Goal: Check status

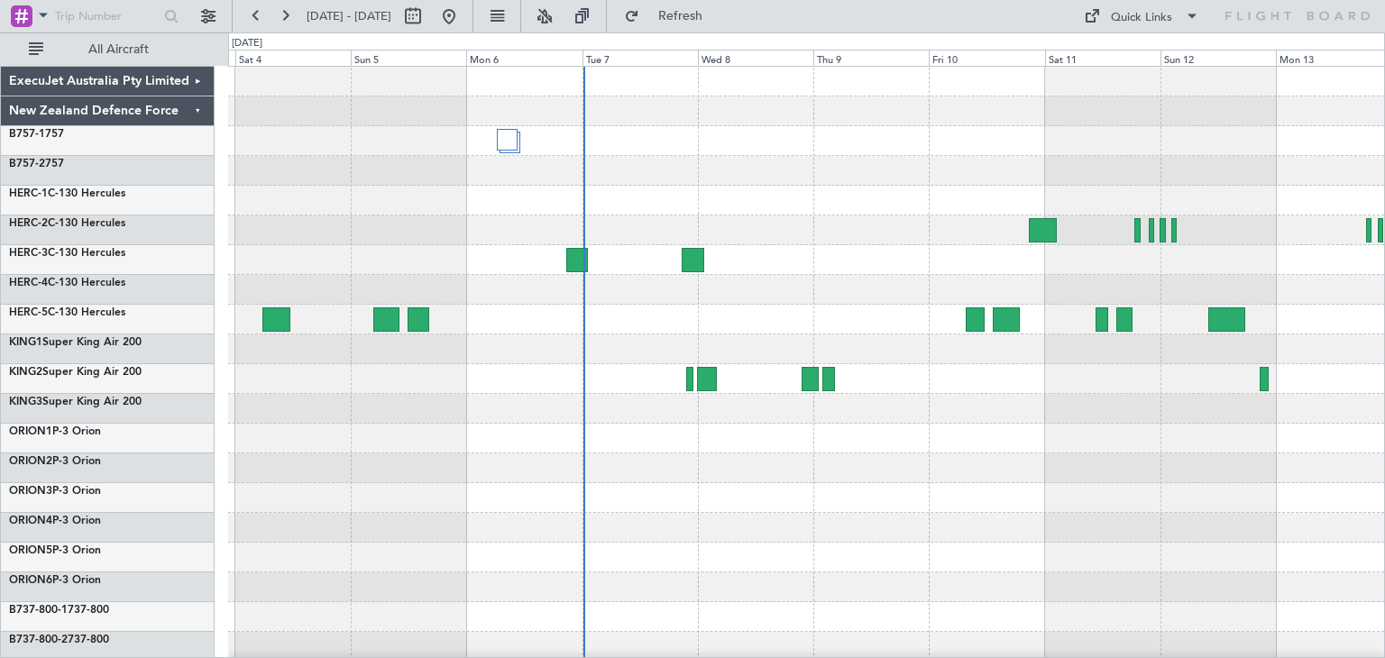
click at [725, 467] on div at bounding box center [806, 469] width 1156 height 30
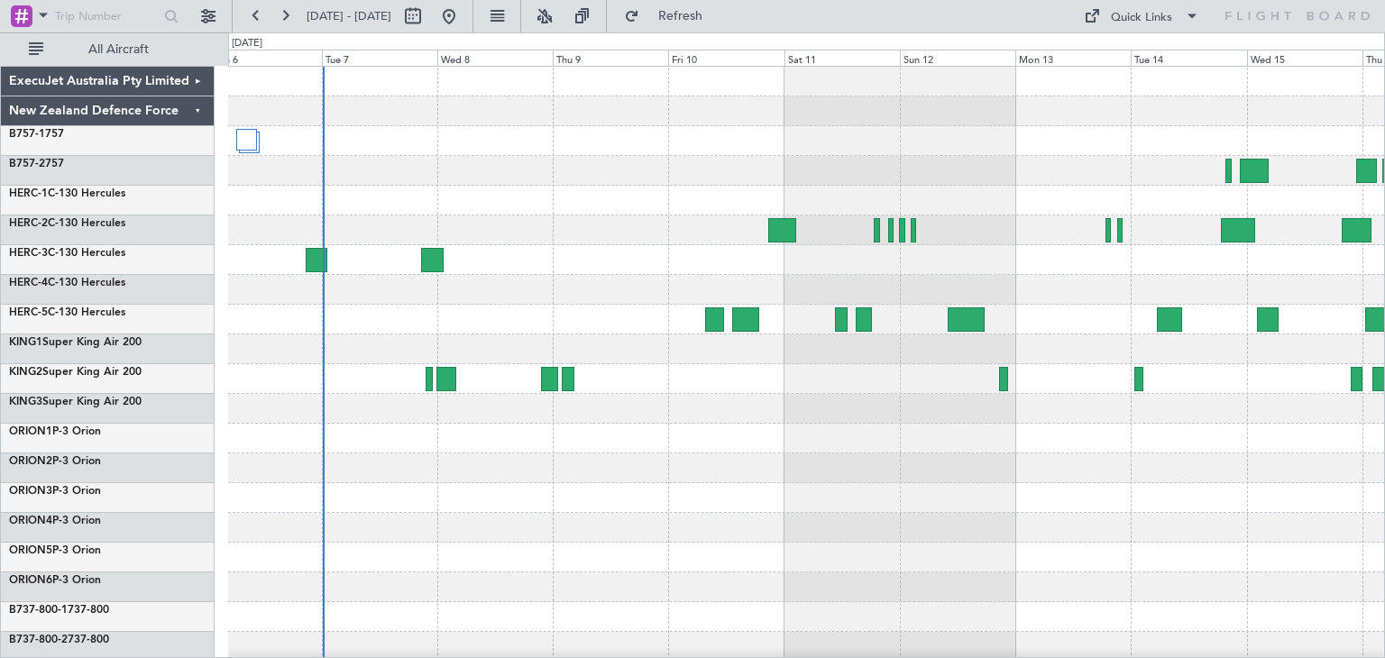
click at [606, 456] on div at bounding box center [806, 439] width 1156 height 744
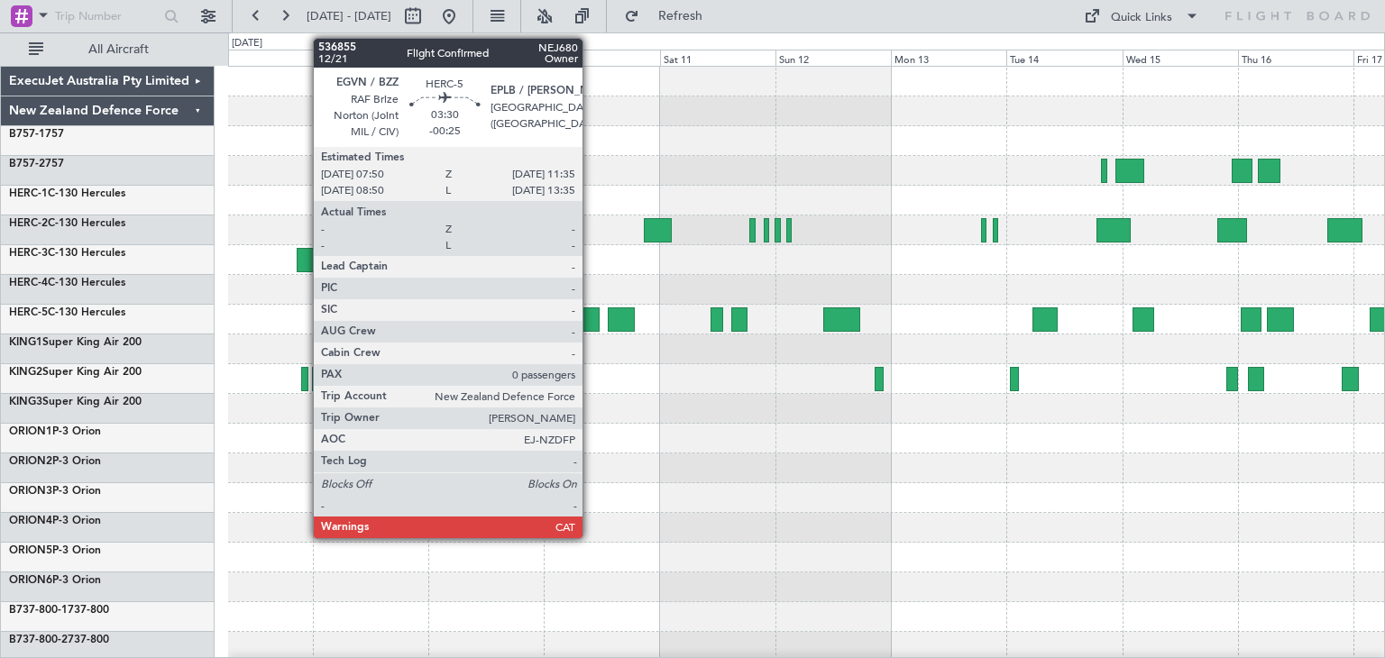
click at [591, 314] on div at bounding box center [590, 320] width 19 height 24
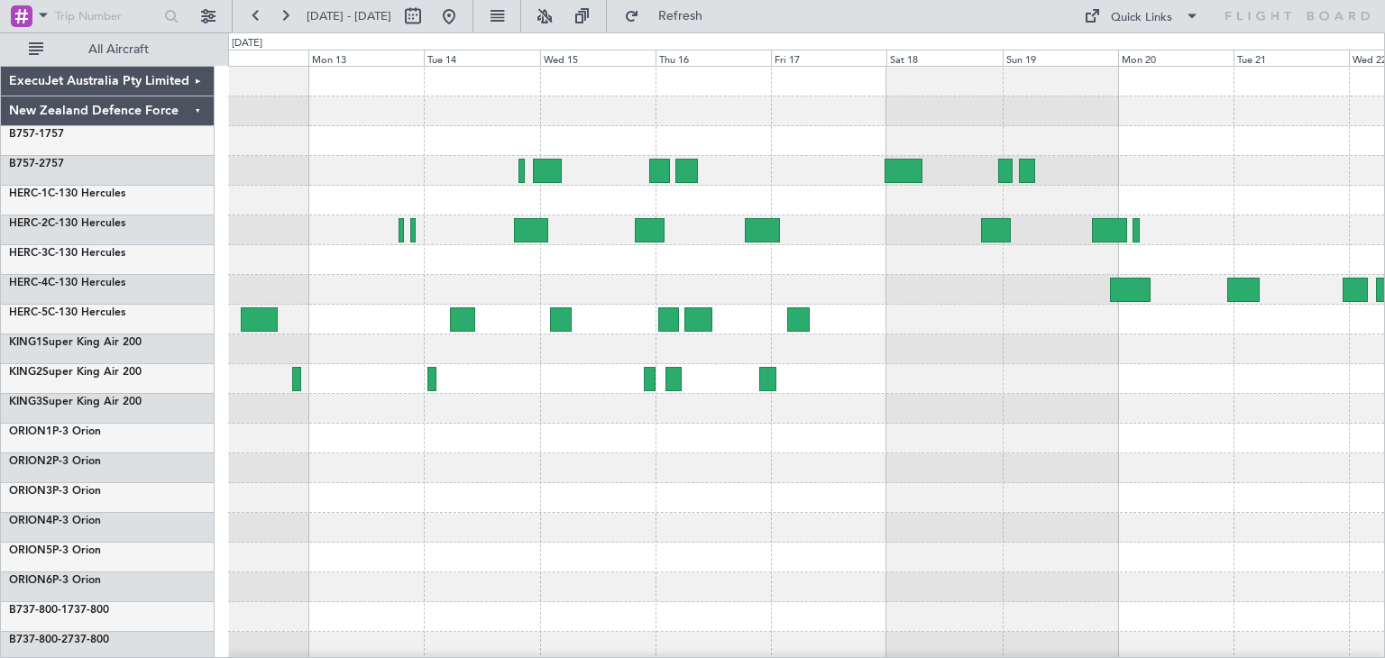
click at [390, 540] on div at bounding box center [806, 439] width 1156 height 744
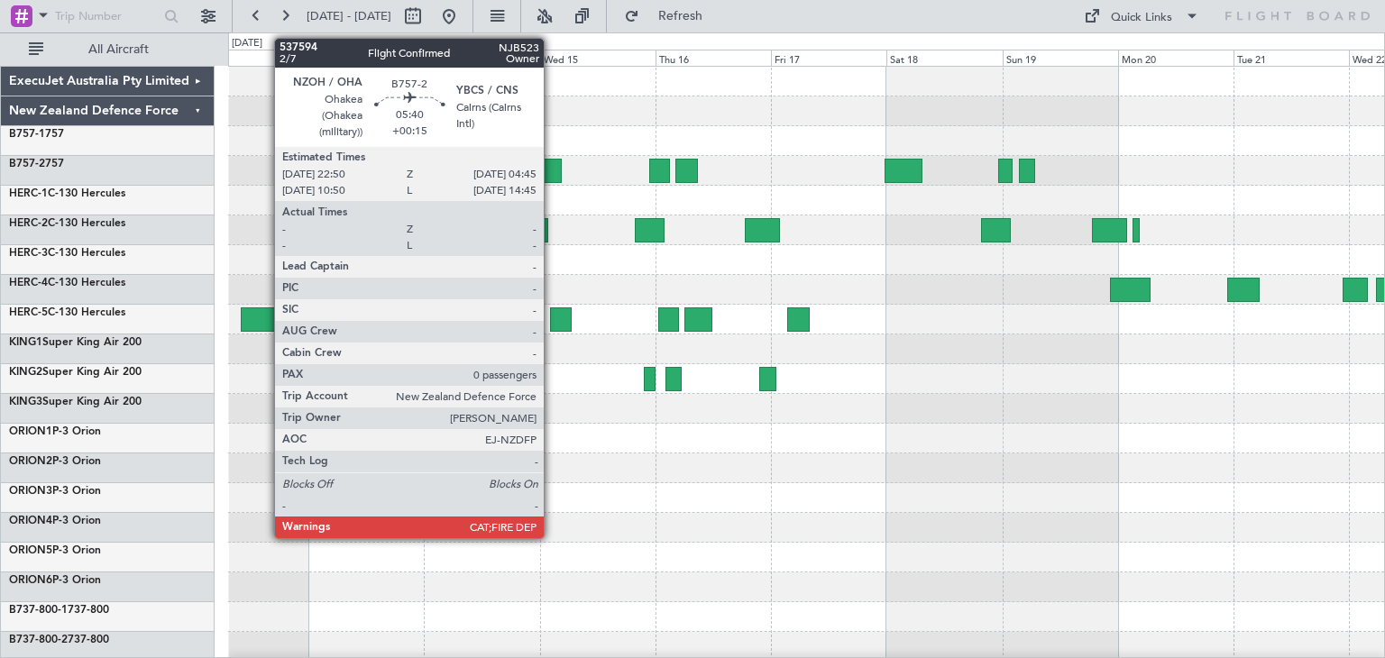
click at [552, 174] on div at bounding box center [547, 171] width 29 height 24
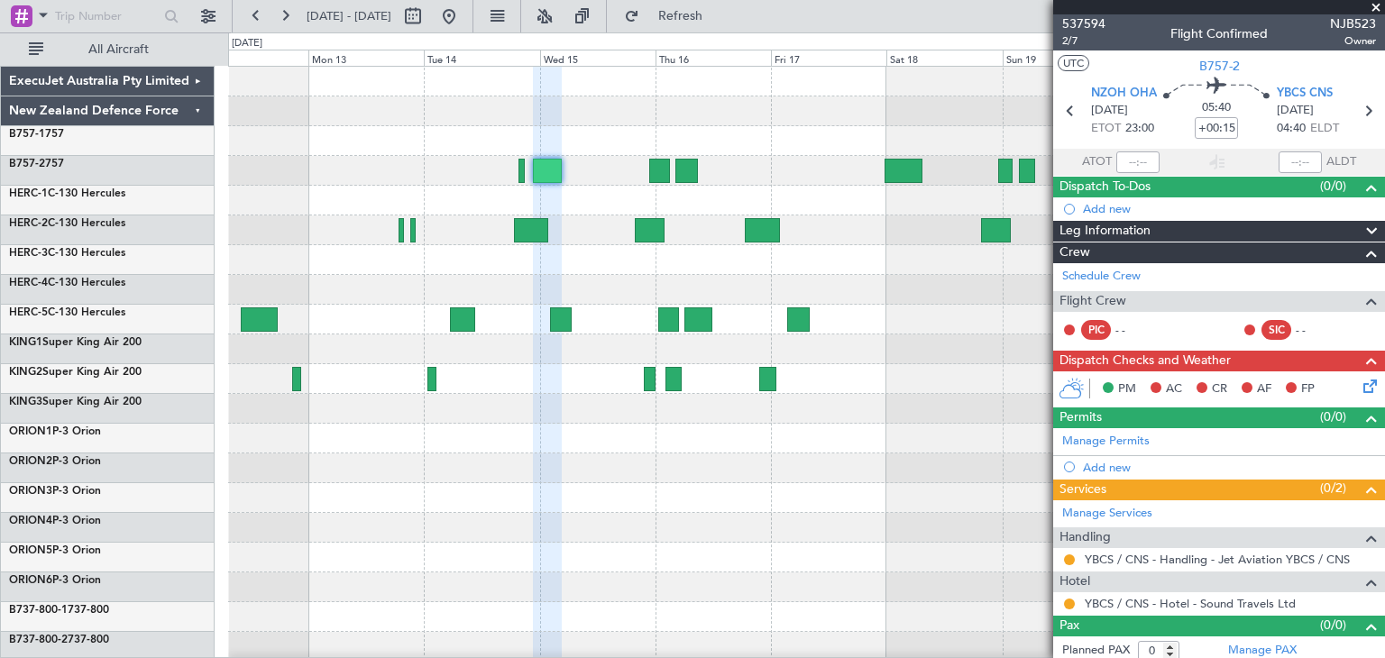
click at [1377, 3] on span at bounding box center [1376, 8] width 18 height 16
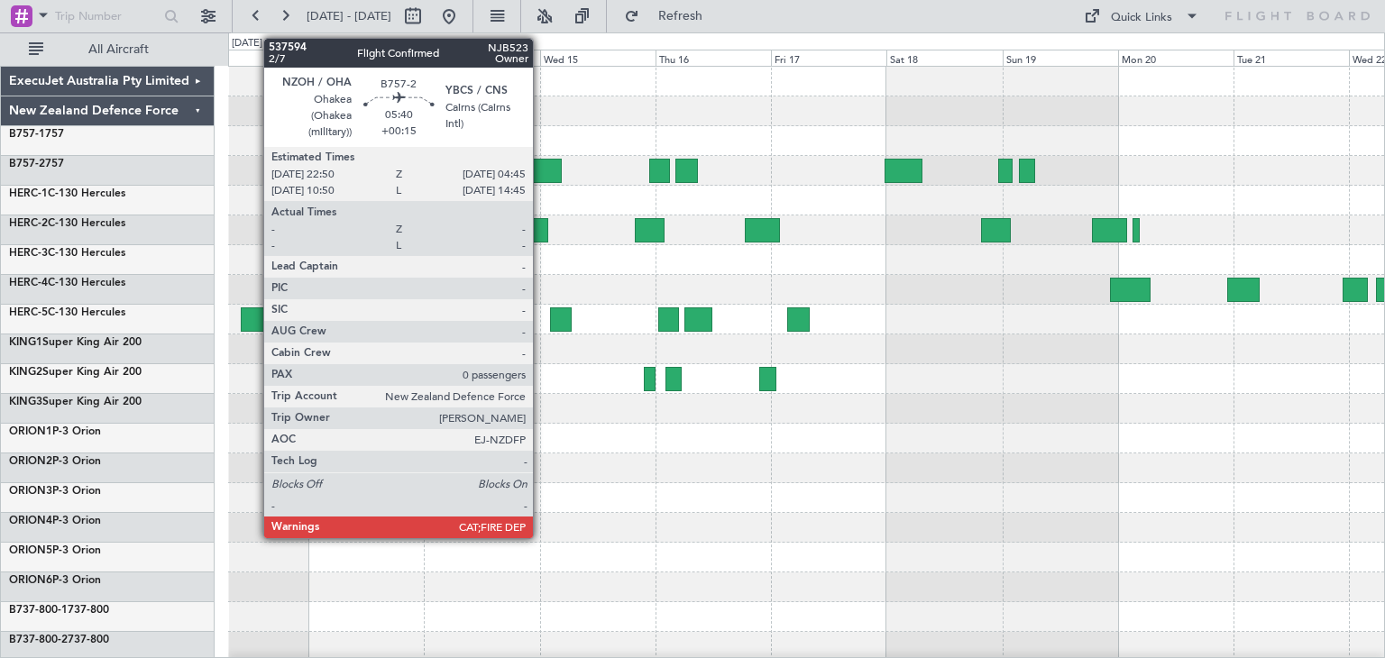
click at [542, 170] on div at bounding box center [547, 171] width 29 height 24
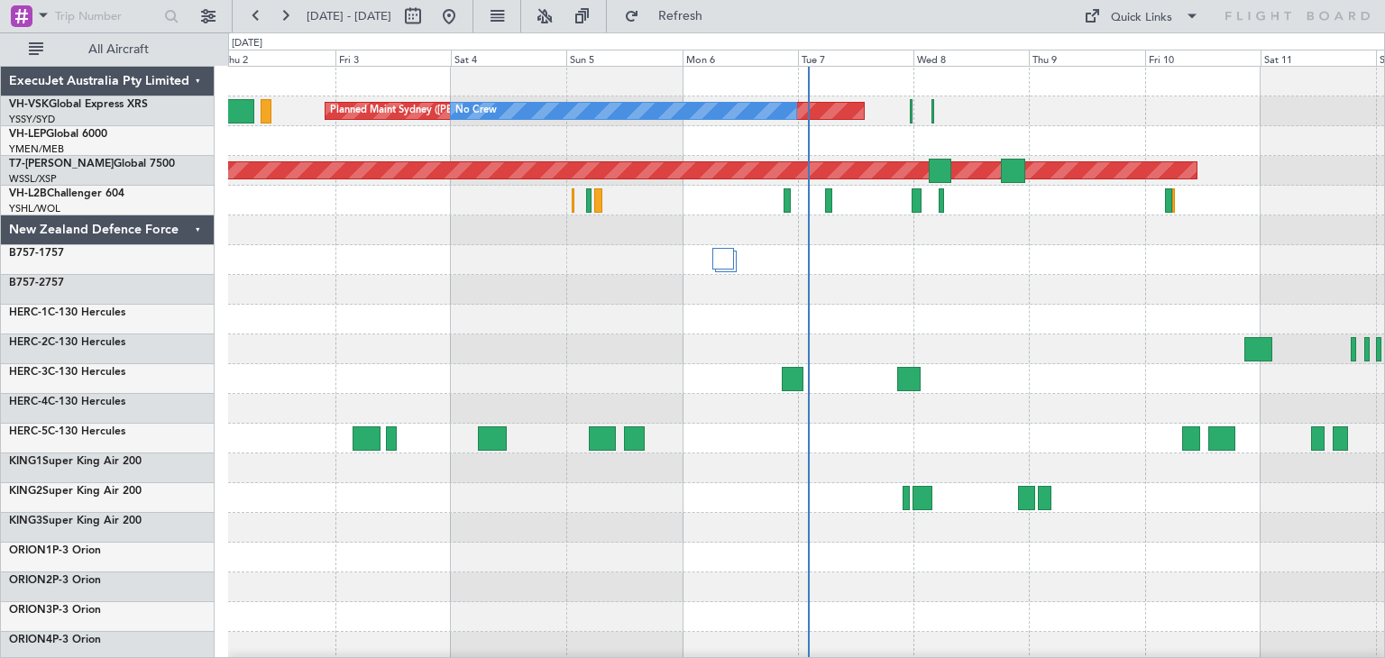
click at [199, 77] on div "ExecuJet Australia Pty Limited" at bounding box center [108, 82] width 214 height 30
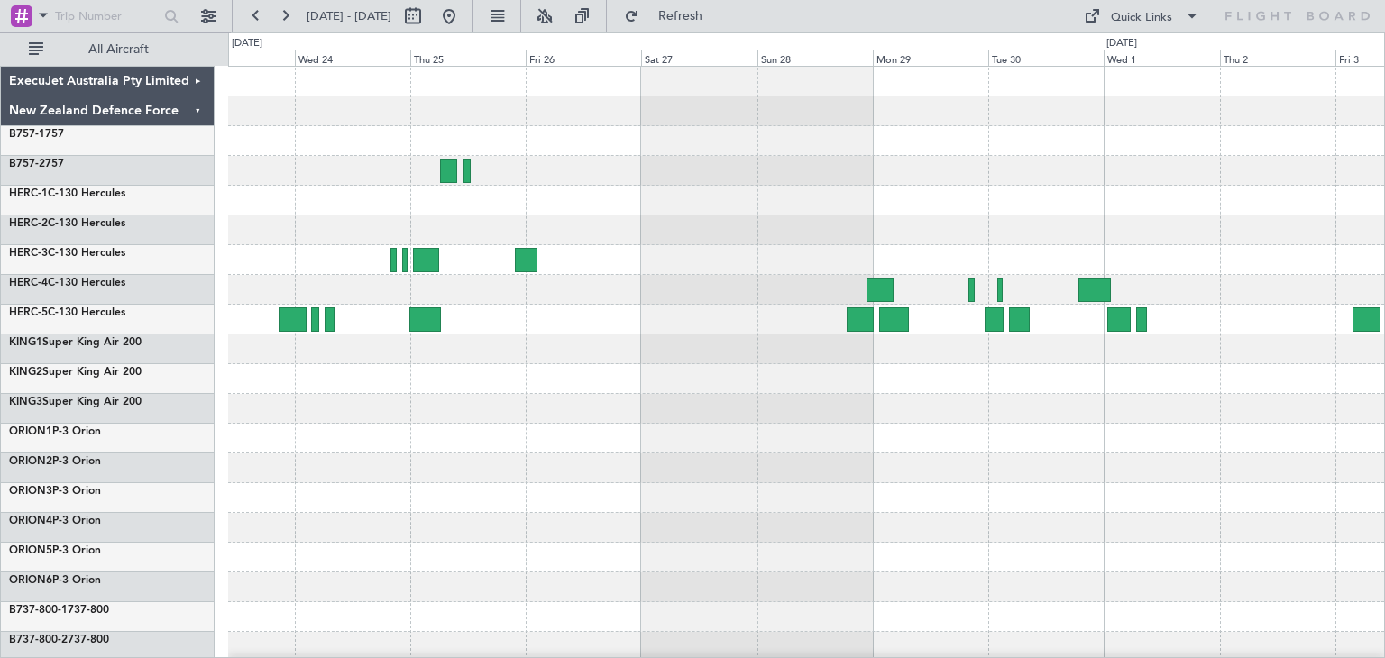
click at [1376, 494] on div at bounding box center [806, 439] width 1156 height 744
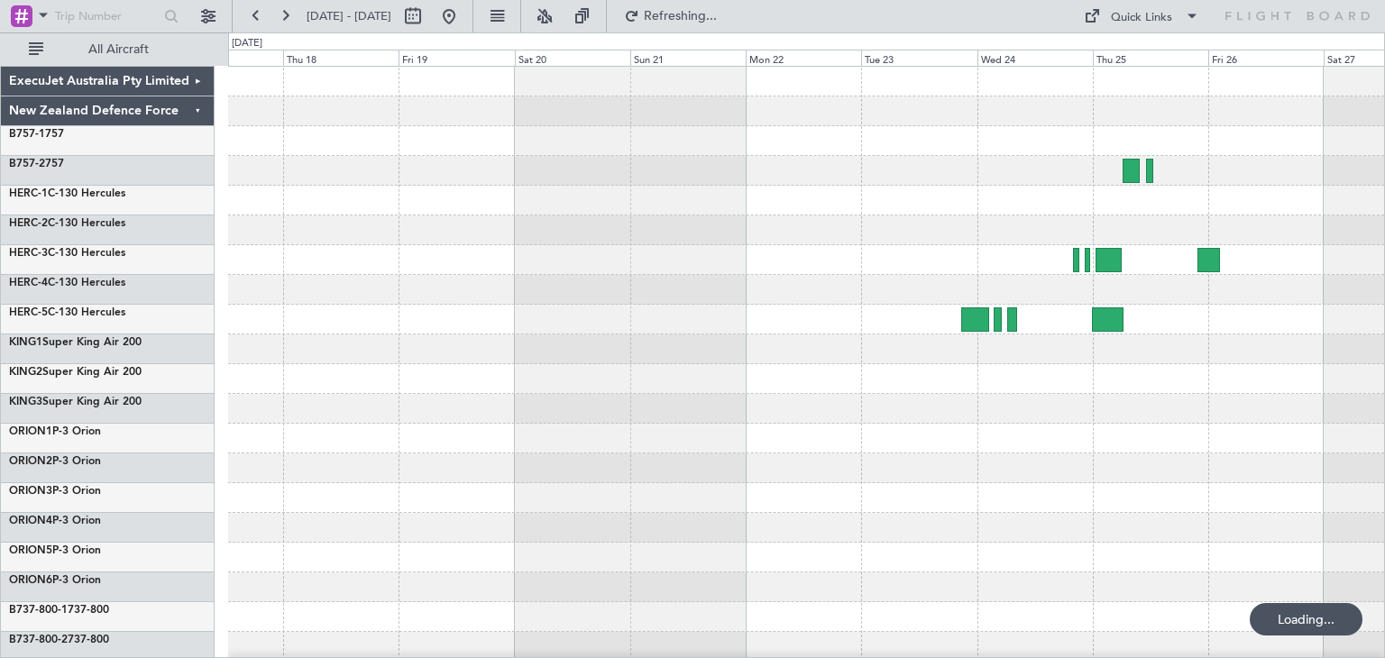
click at [1121, 283] on div at bounding box center [806, 439] width 1156 height 744
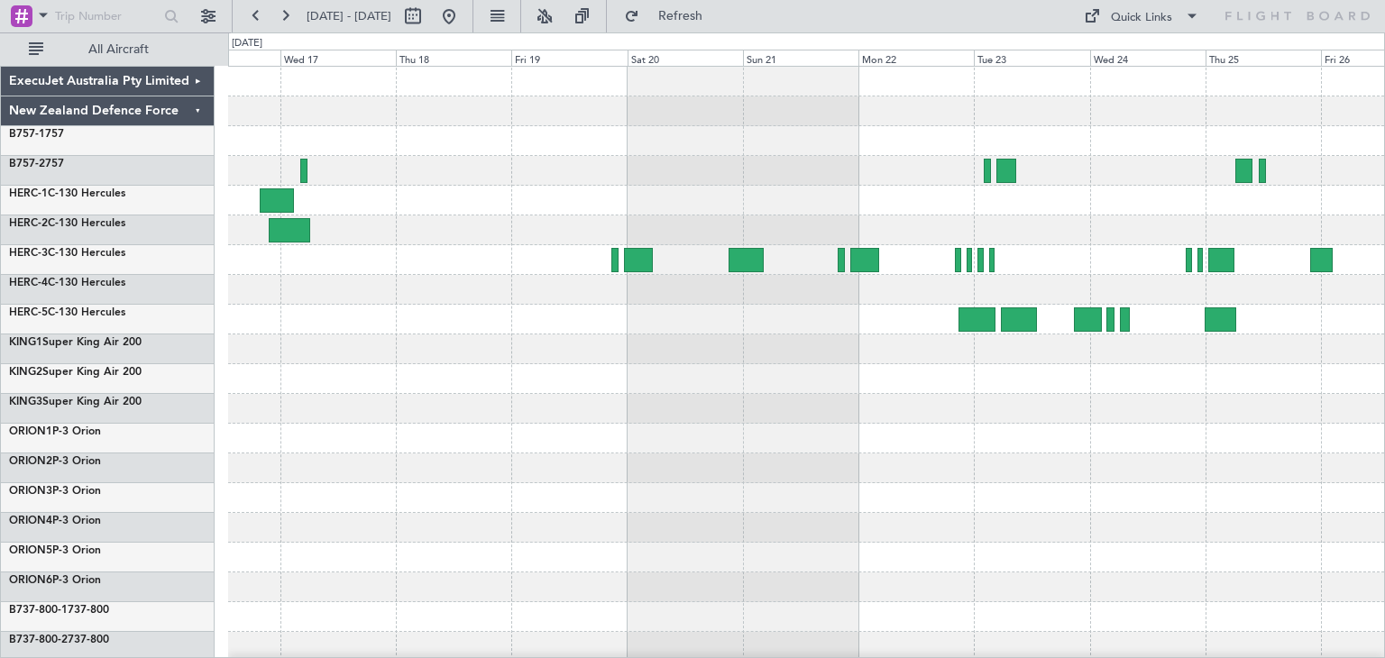
click at [358, 427] on div at bounding box center [806, 439] width 1156 height 744
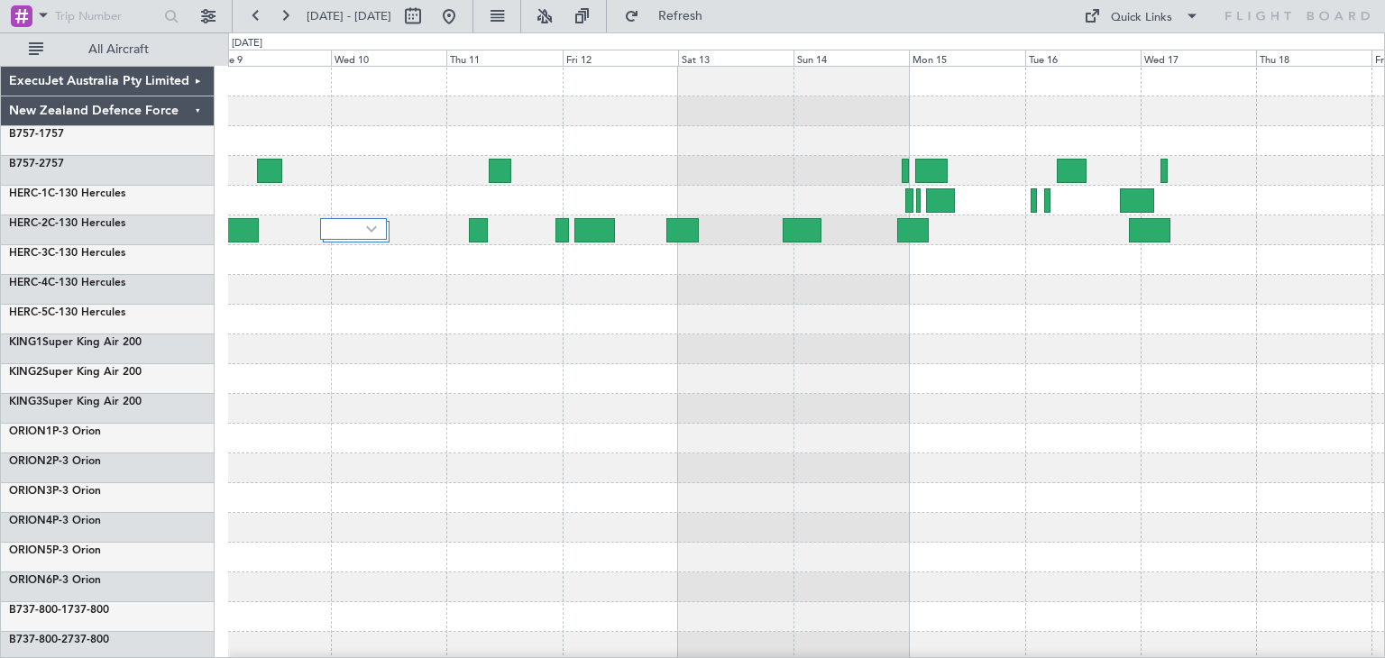
click at [1357, 454] on div at bounding box center [806, 439] width 1156 height 744
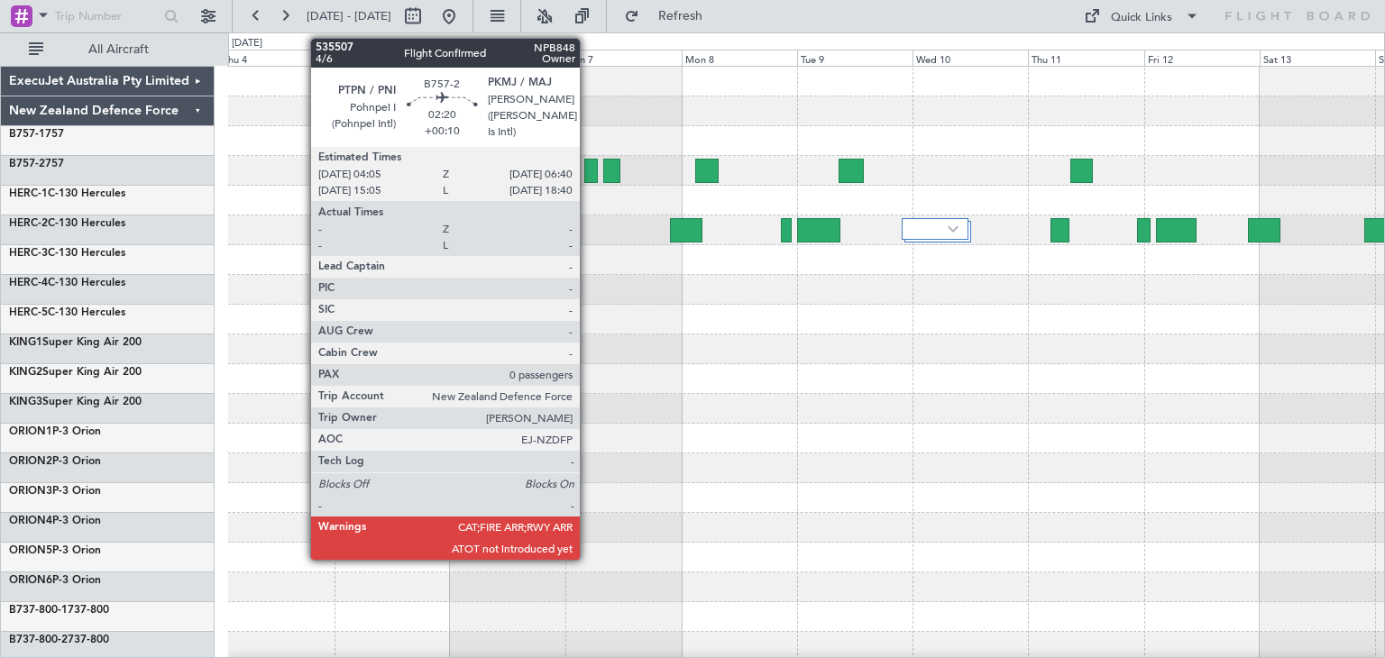
click at [588, 168] on div at bounding box center [591, 171] width 13 height 24
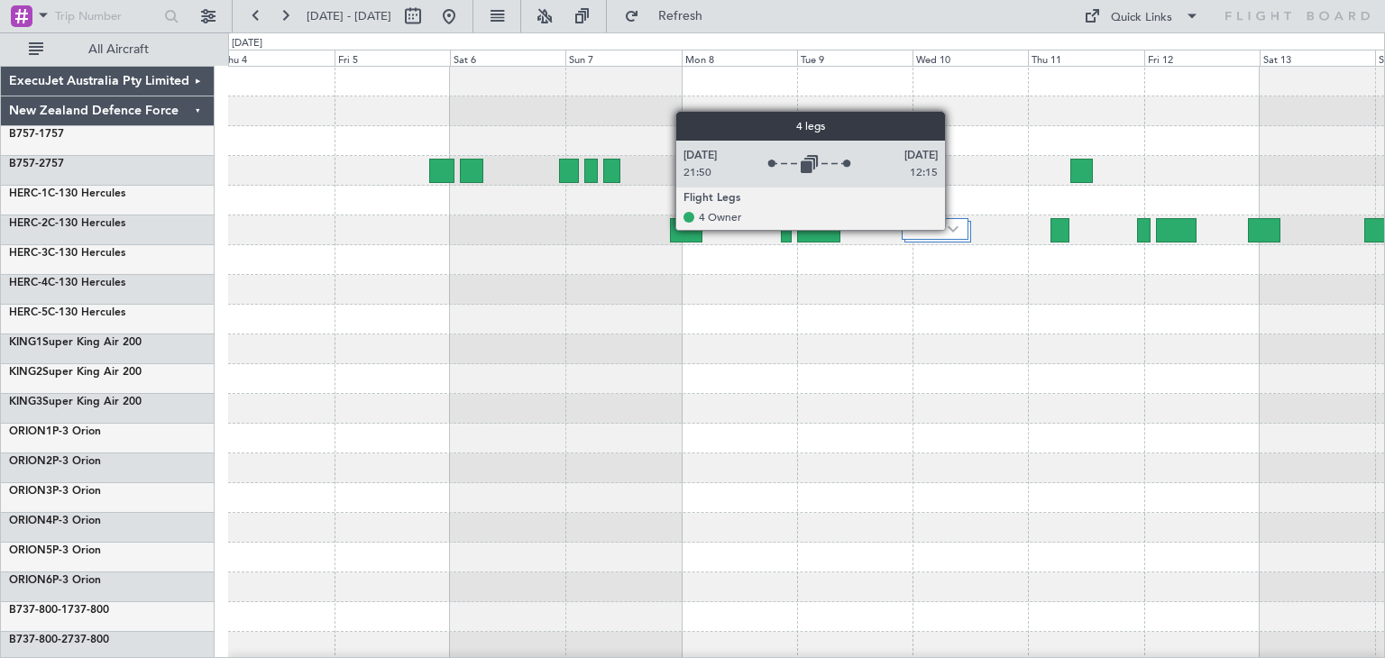
click at [953, 229] on img at bounding box center [953, 229] width 11 height 7
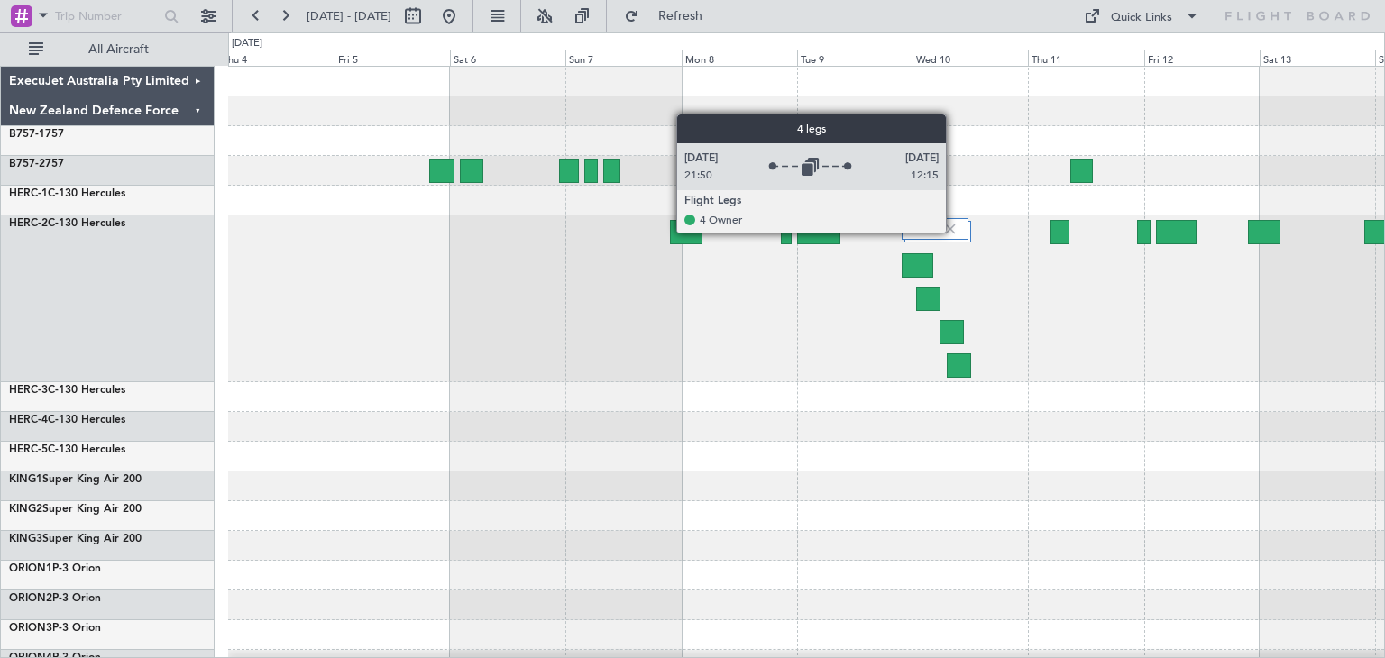
click at [953, 232] on img at bounding box center [951, 229] width 16 height 16
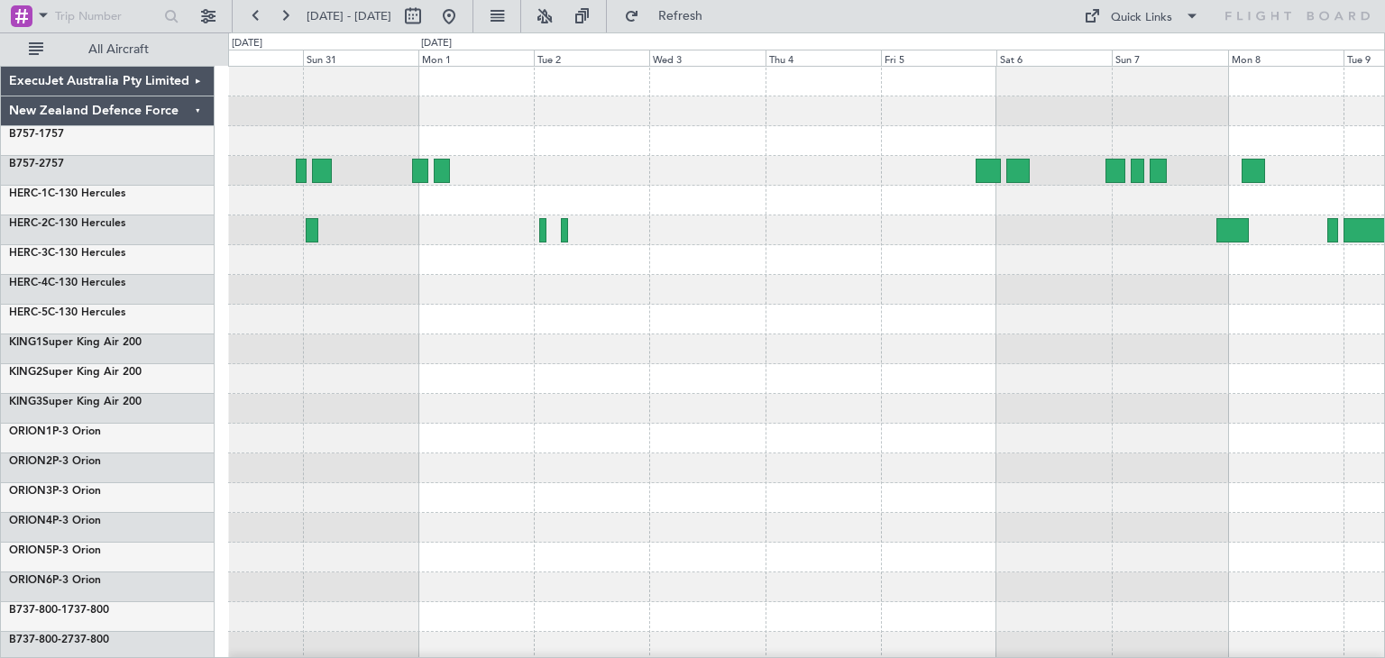
click at [1234, 382] on div at bounding box center [806, 439] width 1156 height 744
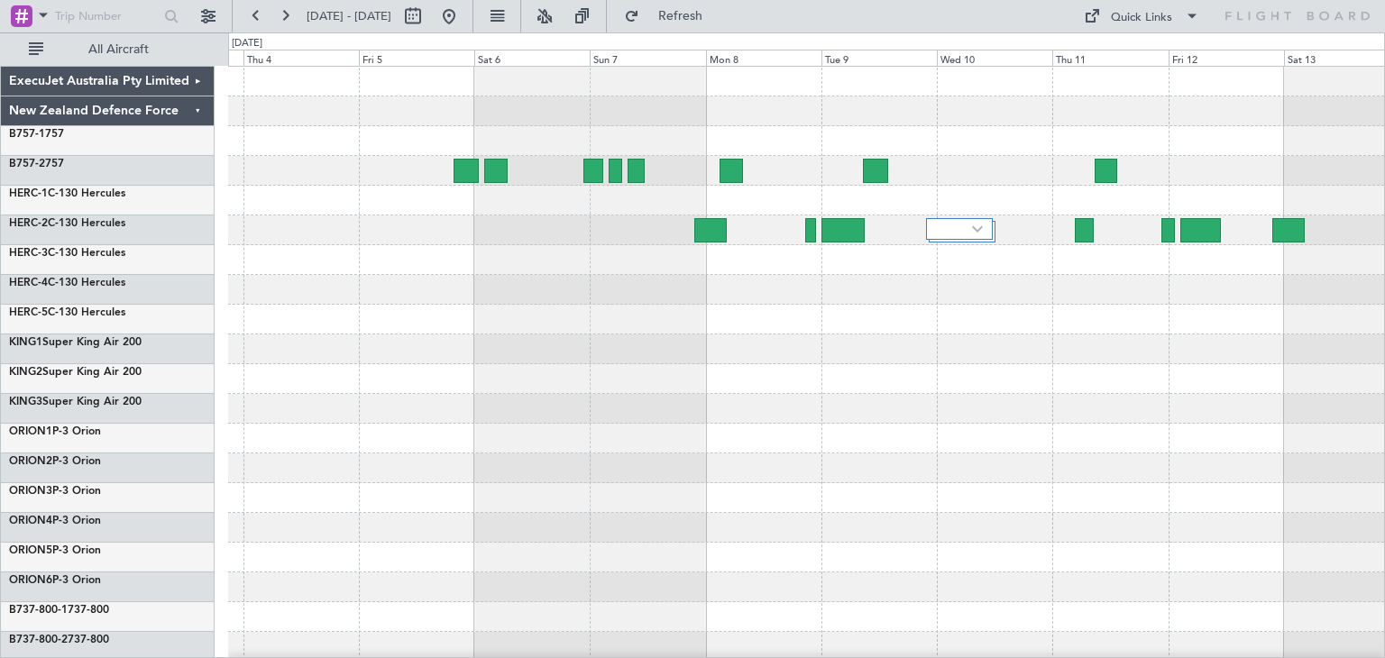
click at [0, 410] on html "[DATE] - [DATE] Refresh Quick Links All Aircraft ExecuJet Australia Pty Limited…" at bounding box center [692, 329] width 1385 height 658
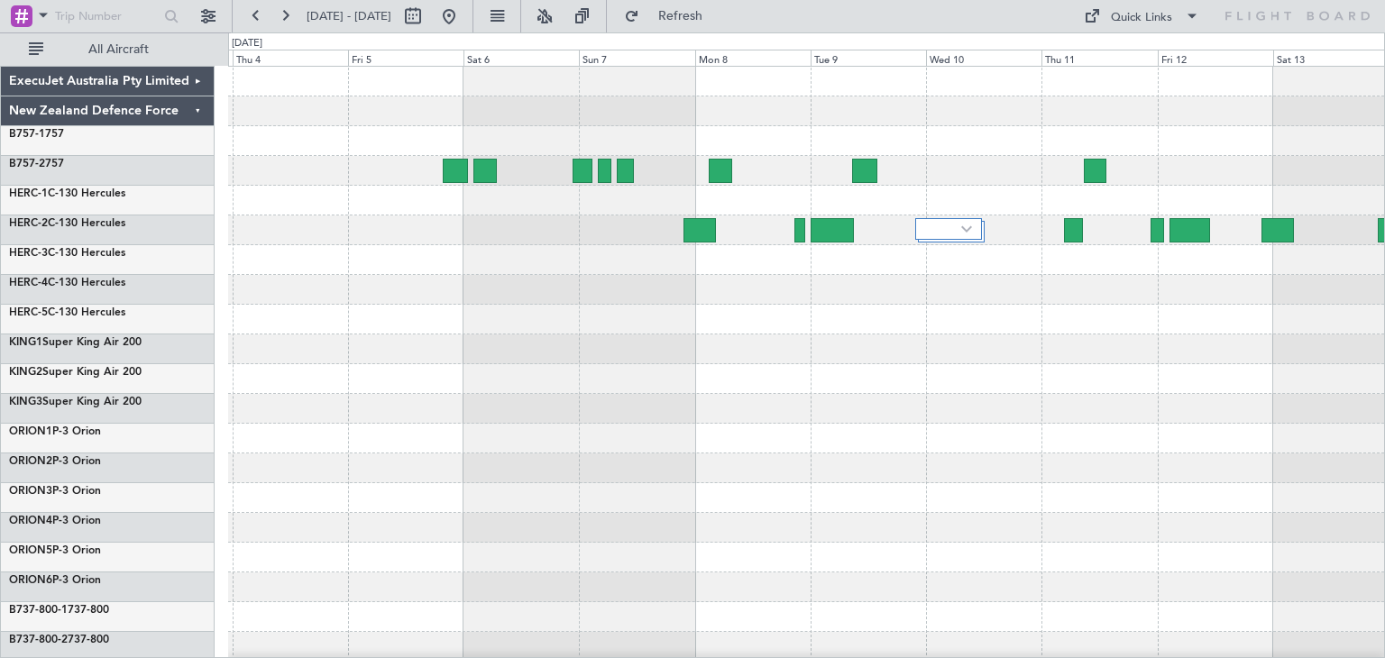
click at [947, 354] on div at bounding box center [806, 350] width 1156 height 30
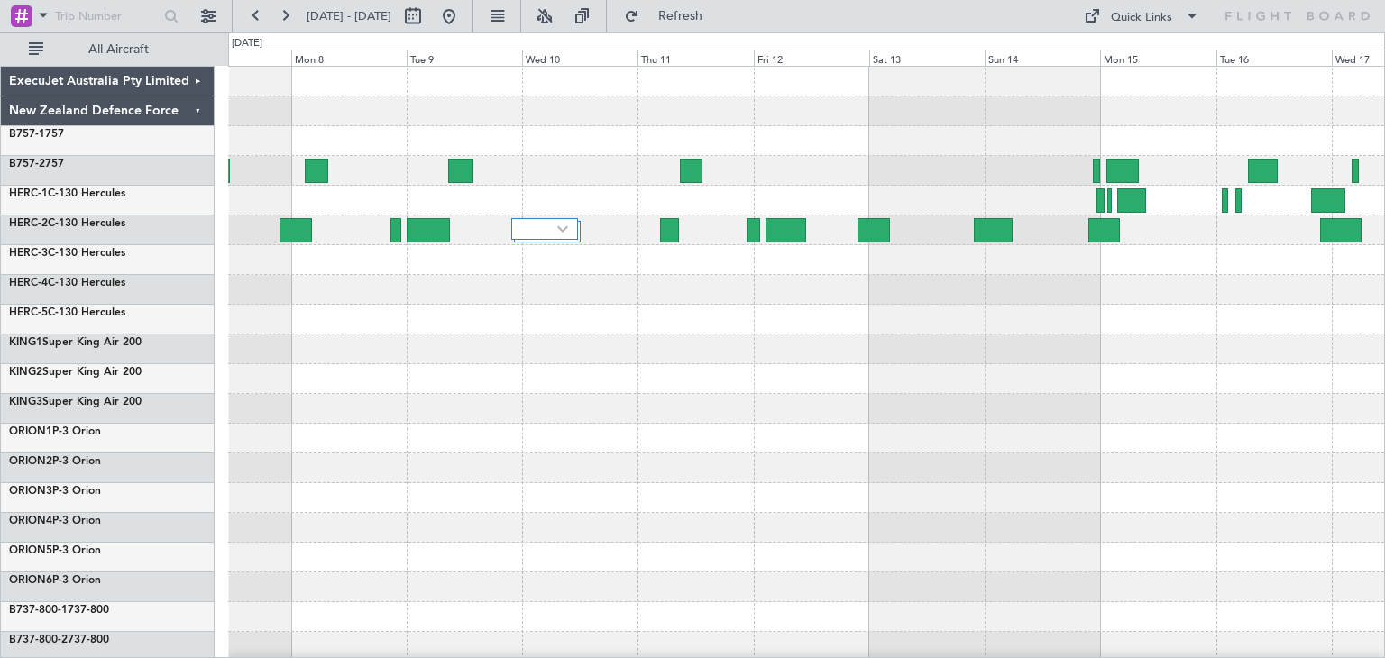
click at [598, 367] on div at bounding box center [806, 439] width 1156 height 744
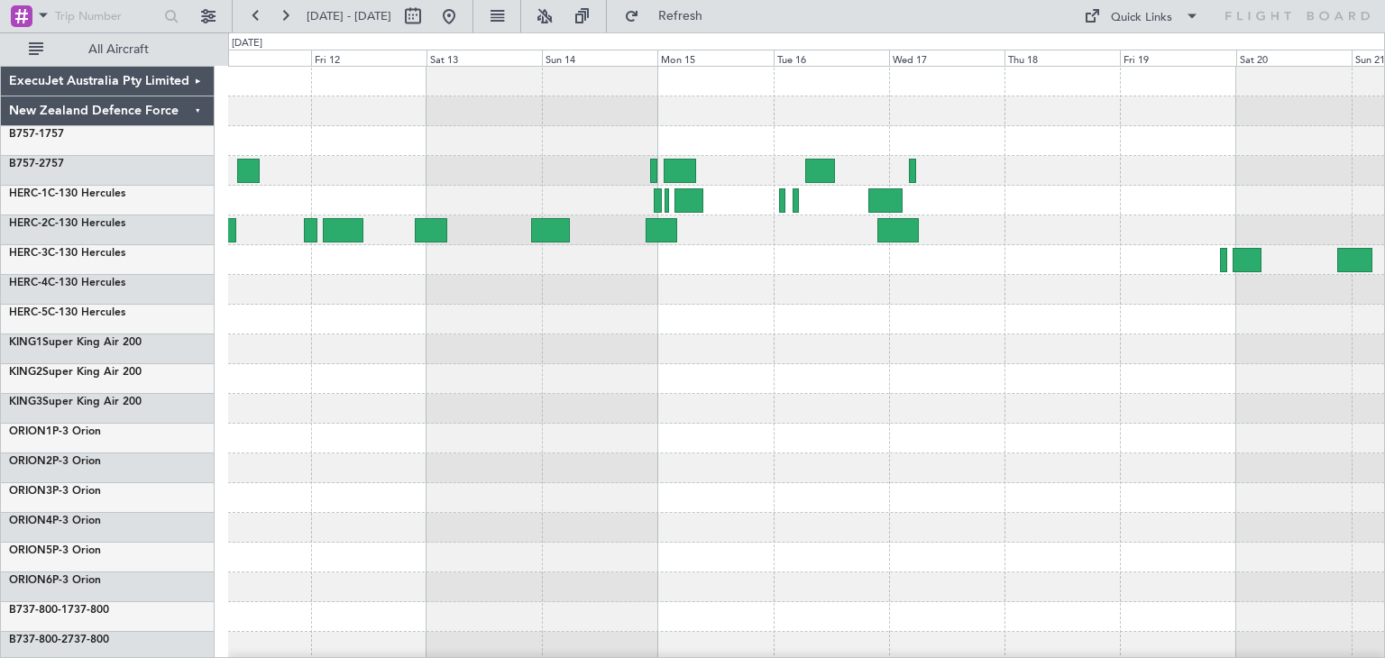
click at [634, 384] on div at bounding box center [806, 439] width 1156 height 744
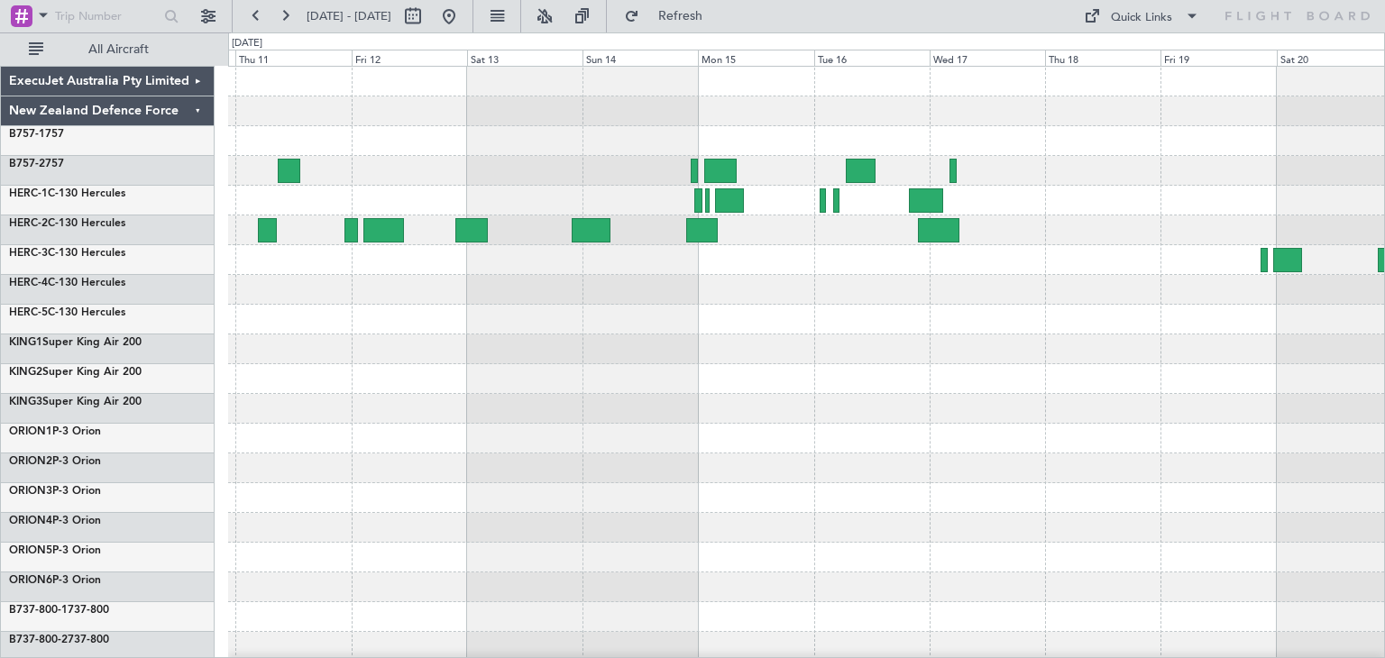
click at [771, 360] on div at bounding box center [806, 439] width 1156 height 744
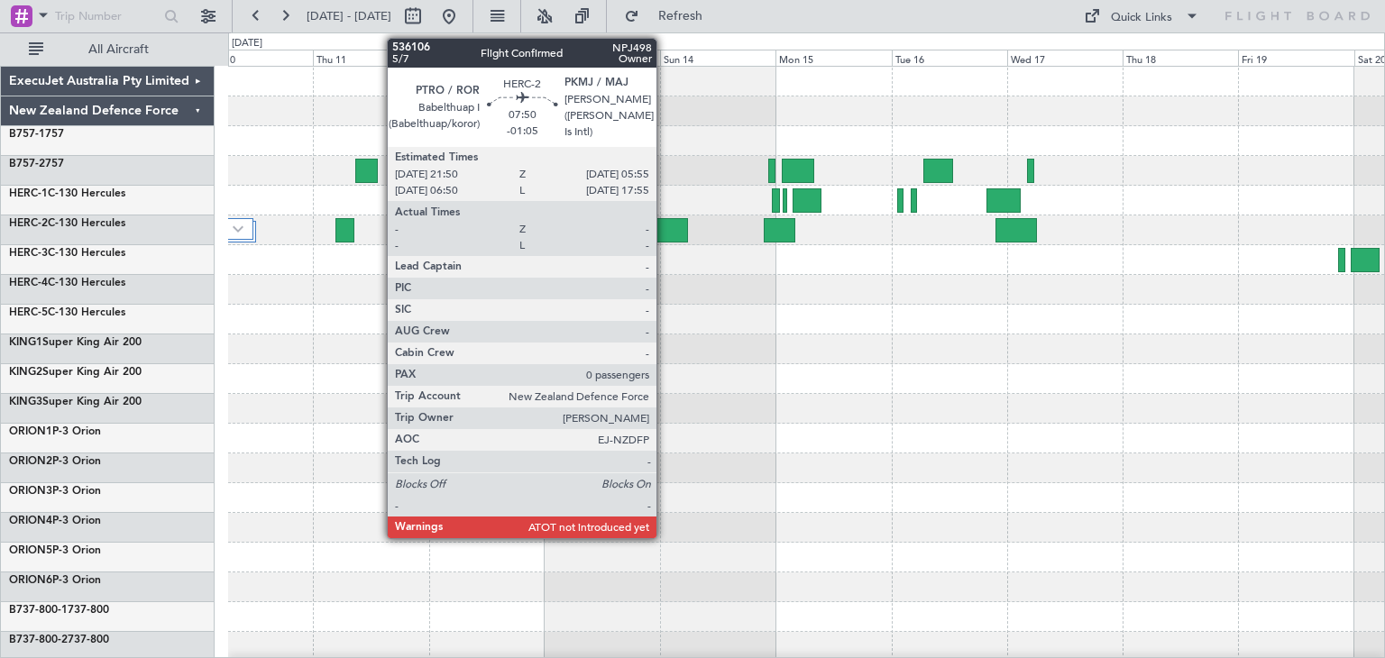
click at [665, 223] on div at bounding box center [669, 230] width 40 height 24
